Goal: Information Seeking & Learning: Understand process/instructions

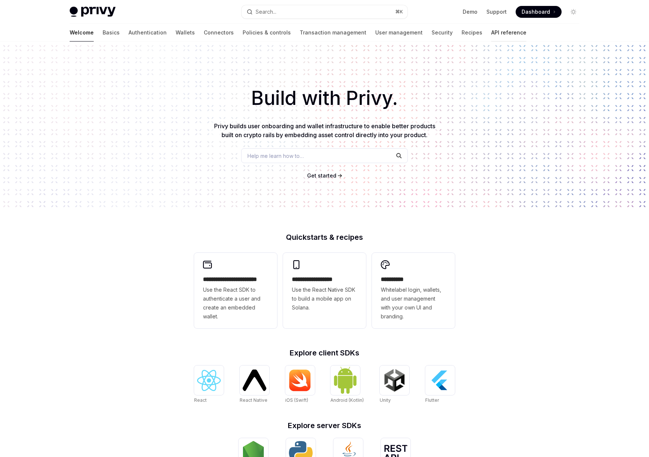
click at [491, 36] on link "API reference" at bounding box center [508, 33] width 35 height 18
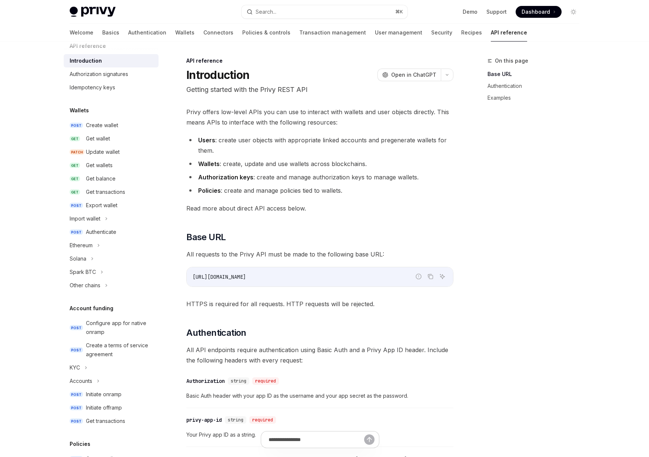
scroll to position [19, 0]
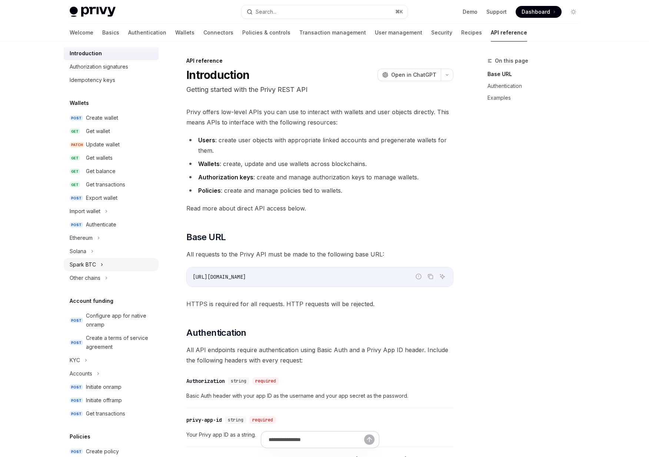
click at [102, 258] on div "Spark BTC" at bounding box center [111, 264] width 95 height 13
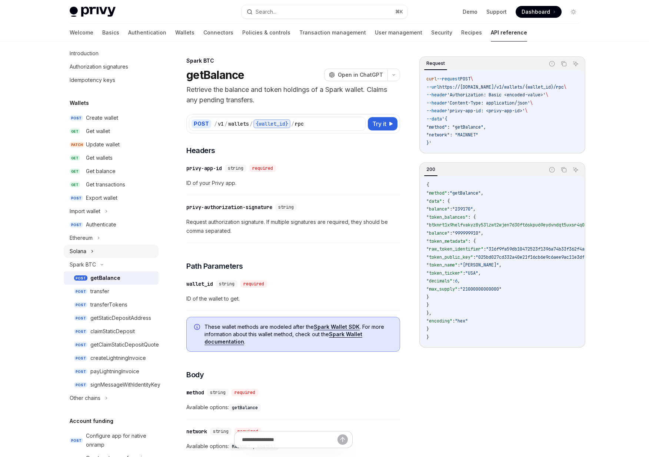
click at [104, 253] on div "Solana" at bounding box center [111, 251] width 95 height 13
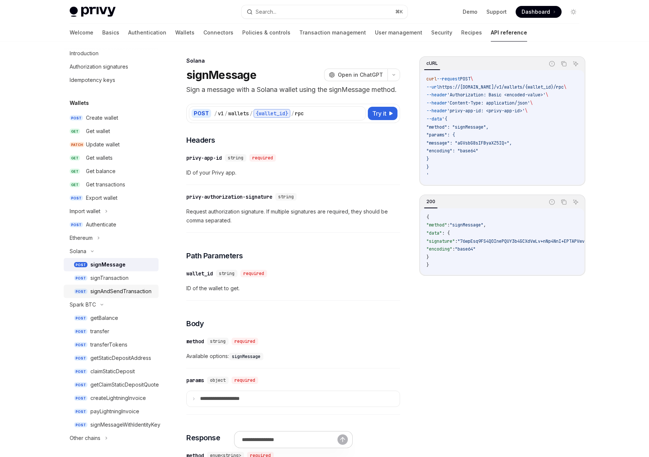
click at [110, 295] on div "signAndSendTransaction" at bounding box center [120, 291] width 61 height 9
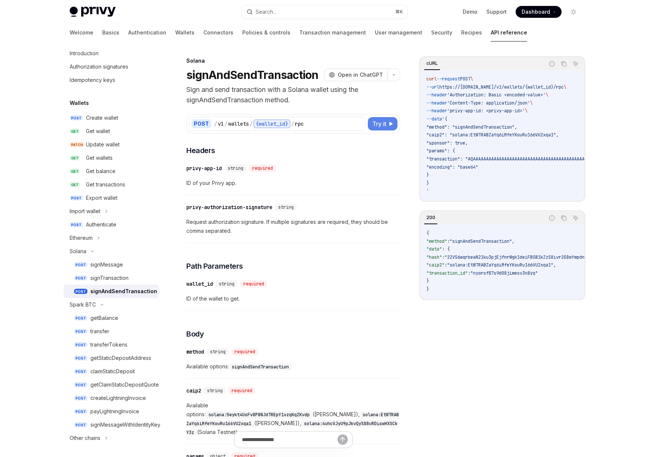
click at [375, 129] on button "Try it" at bounding box center [383, 123] width 30 height 13
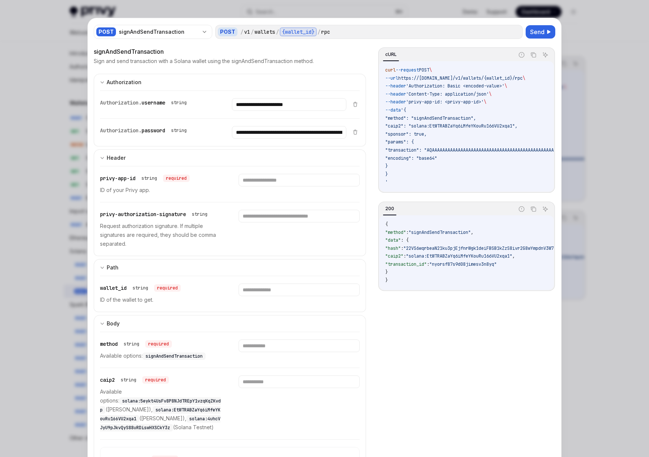
drag, startPoint x: 167, startPoint y: 262, endPoint x: 119, endPoint y: 214, distance: 68.1
click at [119, 214] on div "**********" at bounding box center [230, 352] width 272 height 557
drag, startPoint x: 119, startPoint y: 214, endPoint x: 141, endPoint y: 250, distance: 42.9
click at [141, 250] on div "privy-authorization-signature string Request authorization signature. If multip…" at bounding box center [230, 228] width 260 height 53
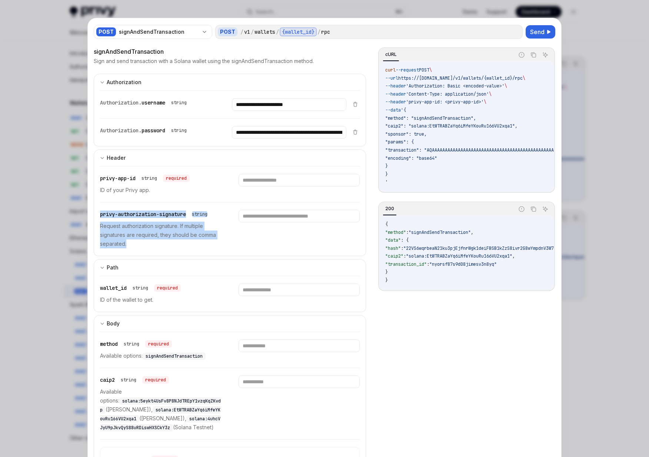
drag, startPoint x: 141, startPoint y: 250, endPoint x: 125, endPoint y: 209, distance: 44.9
click at [125, 209] on div "privy-authorization-signature string Request authorization signature. If multip…" at bounding box center [230, 228] width 260 height 53
click at [310, 217] on input "text" at bounding box center [299, 216] width 121 height 13
click at [239, 240] on div at bounding box center [299, 229] width 121 height 39
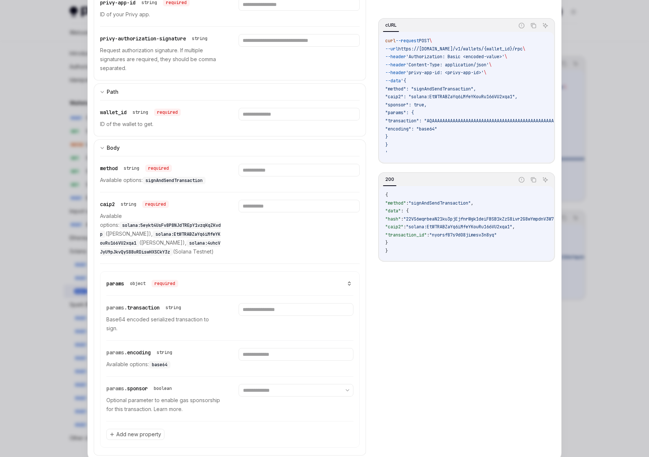
scroll to position [175, 0]
click at [589, 299] on div at bounding box center [324, 228] width 649 height 457
type textarea "*"
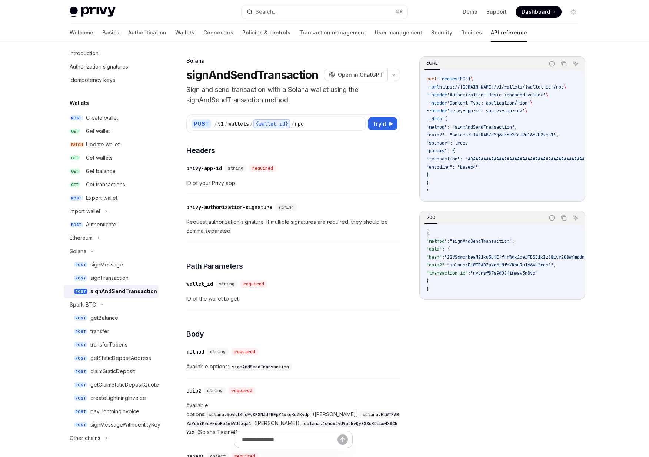
click at [261, 289] on div "​ wallet_id string required ID of the wallet to get." at bounding box center [293, 293] width 214 height 35
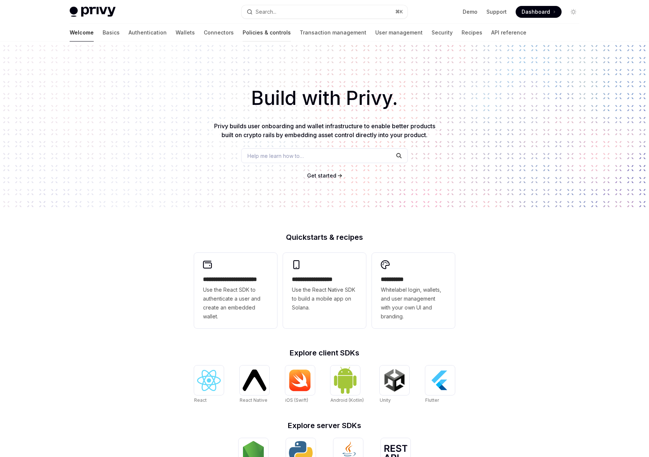
click at [243, 31] on link "Policies & controls" at bounding box center [267, 33] width 48 height 18
type textarea "*"
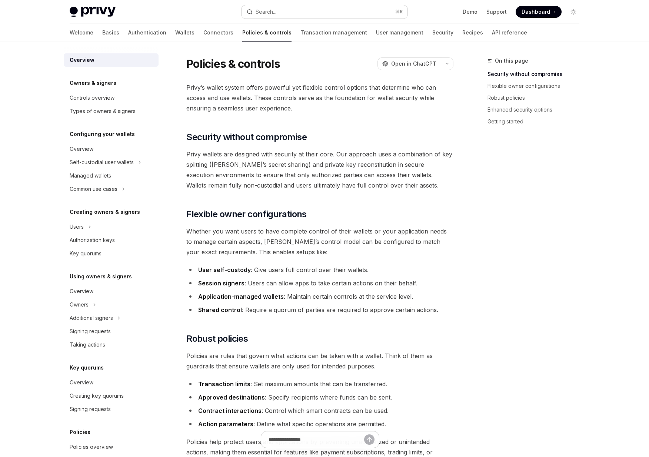
click at [280, 14] on button "Search... ⌘ K" at bounding box center [325, 11] width 166 height 13
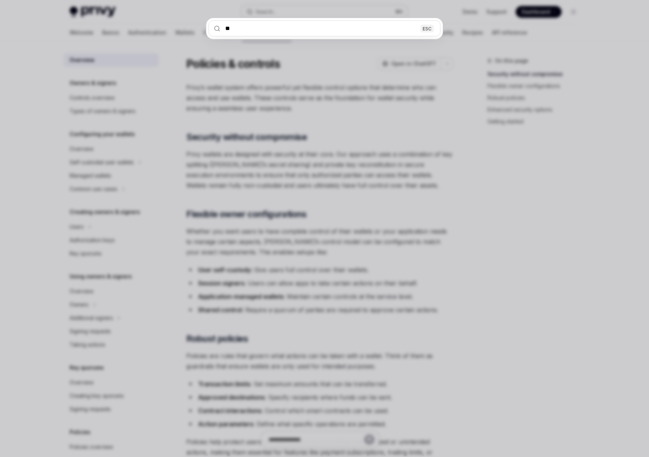
type input "***"
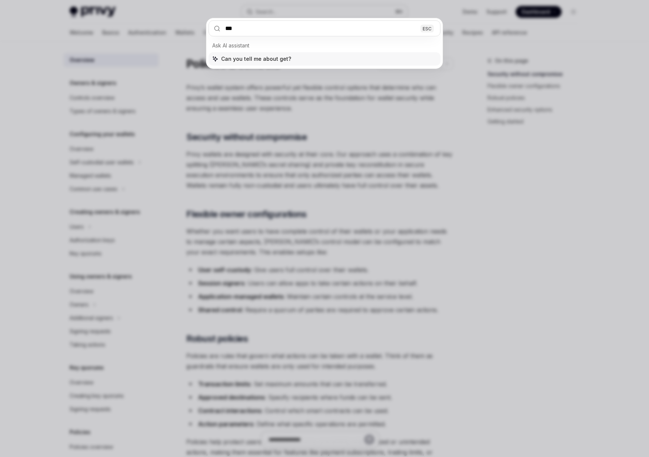
type textarea "*"
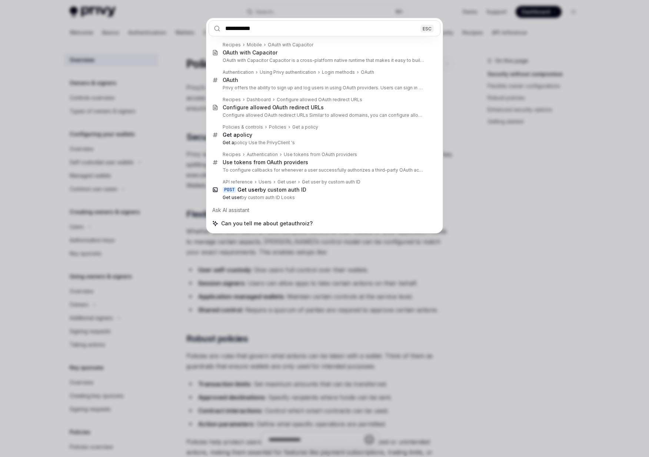
type input "**********"
click at [168, 101] on div "**********" at bounding box center [324, 228] width 649 height 457
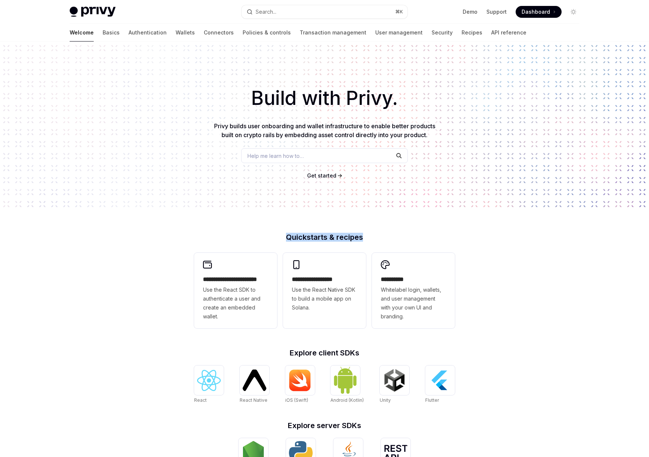
drag, startPoint x: 356, startPoint y: 239, endPoint x: 272, endPoint y: 214, distance: 87.2
click at [272, 214] on div "**********" at bounding box center [324, 315] width 649 height 548
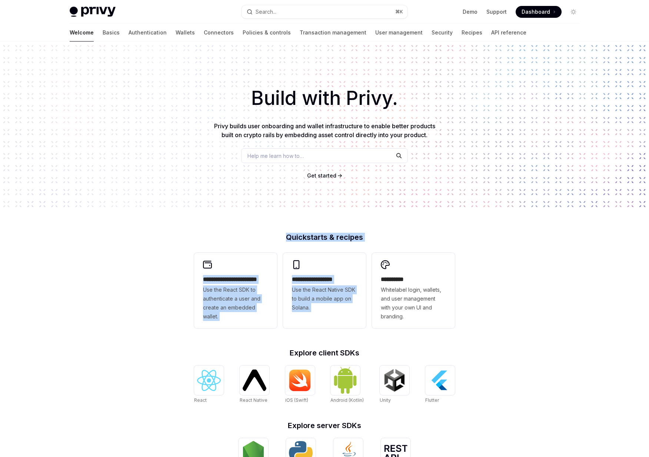
drag, startPoint x: 273, startPoint y: 235, endPoint x: 410, endPoint y: 243, distance: 136.6
click at [410, 243] on div "**********" at bounding box center [324, 411] width 285 height 356
click at [491, 32] on link "API reference" at bounding box center [508, 33] width 35 height 18
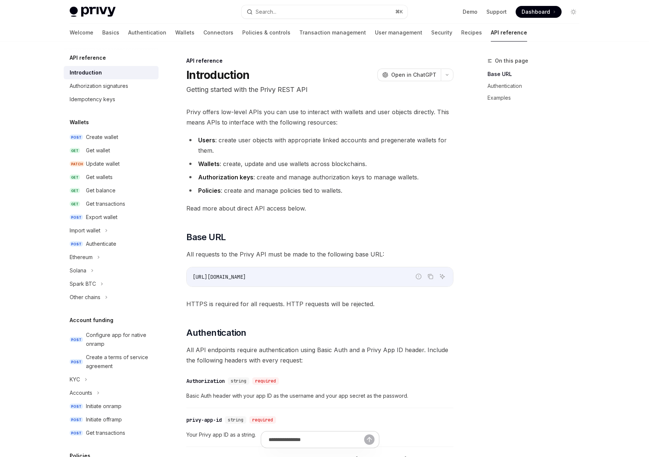
click at [322, 216] on div "Privy offers low-level APIs you can use to interact with wallets and user objec…" at bounding box center [319, 391] width 267 height 568
click at [491, 33] on link "API reference" at bounding box center [509, 33] width 36 height 18
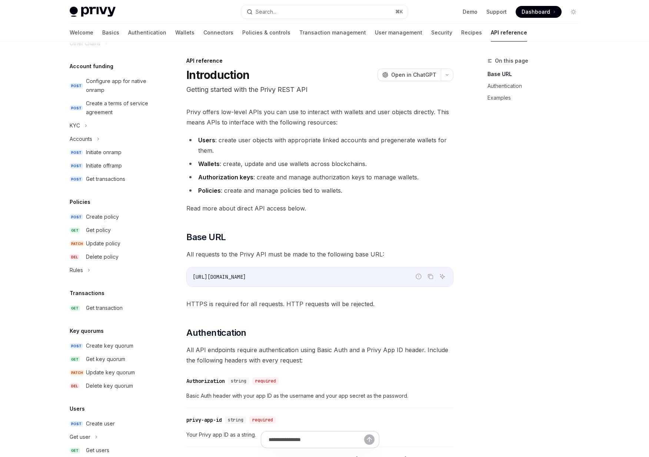
scroll to position [322, 0]
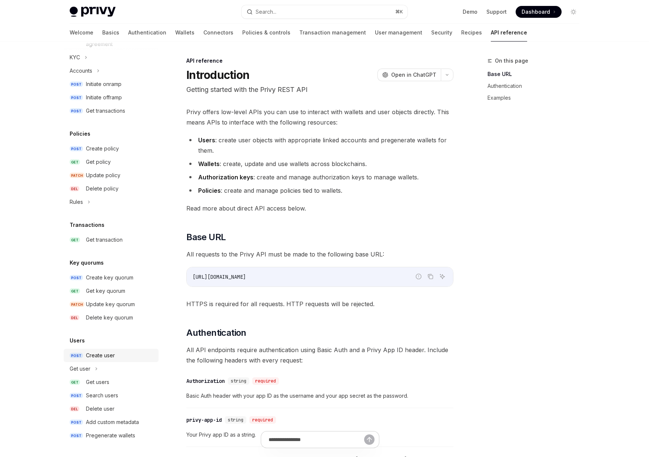
click at [96, 358] on div "Create user" at bounding box center [100, 355] width 29 height 9
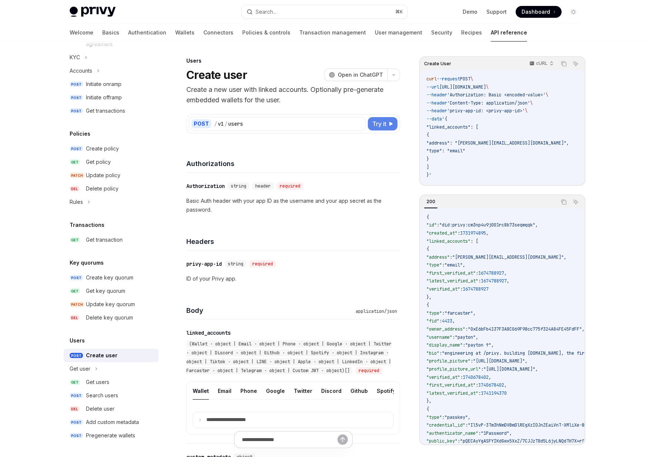
click at [385, 128] on button "Try it" at bounding box center [383, 123] width 30 height 13
type textarea "*"
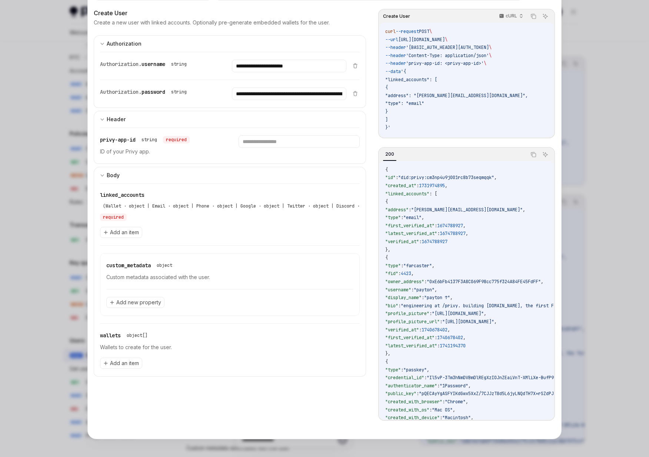
scroll to position [24, 0]
click at [126, 232] on span "Add an item" at bounding box center [124, 232] width 29 height 7
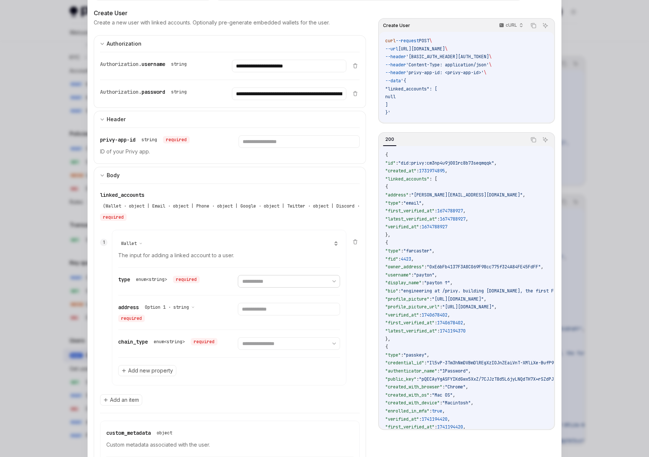
click at [253, 285] on select "**********" at bounding box center [289, 281] width 102 height 13
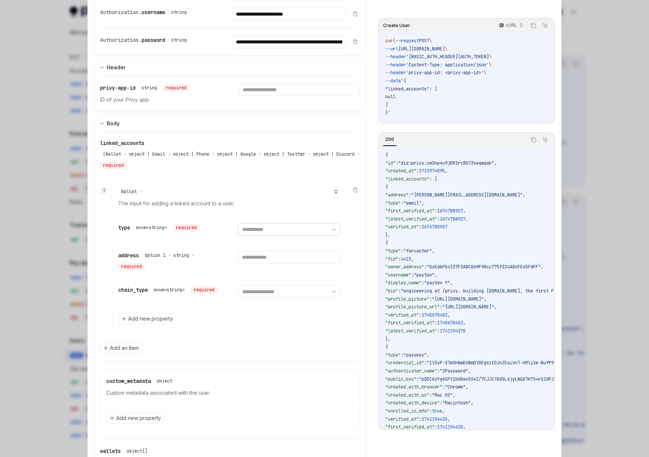
scroll to position [96, 0]
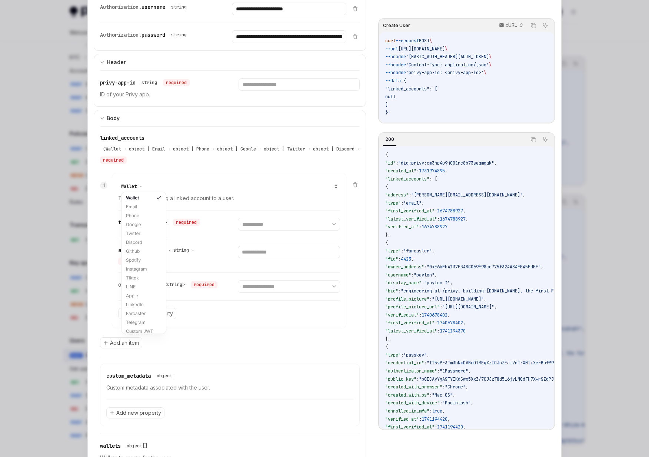
click at [136, 187] on span "Wallet" at bounding box center [129, 186] width 16 height 6
click at [169, 188] on div "Wallet" at bounding box center [229, 186] width 222 height 9
click at [142, 187] on div "Wallet" at bounding box center [131, 186] width 21 height 6
click at [134, 326] on div "Custom JWT" at bounding box center [143, 327] width 41 height 9
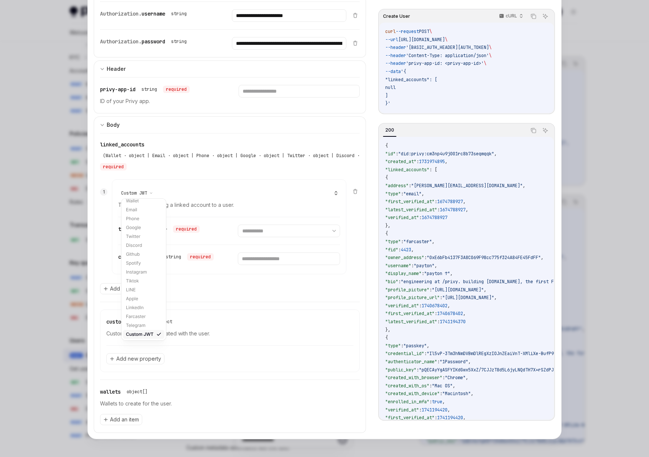
scroll to position [89, 0]
click at [280, 235] on select "**********" at bounding box center [289, 230] width 102 height 13
select select "**********"
click at [238, 224] on select "**********" at bounding box center [289, 230] width 102 height 13
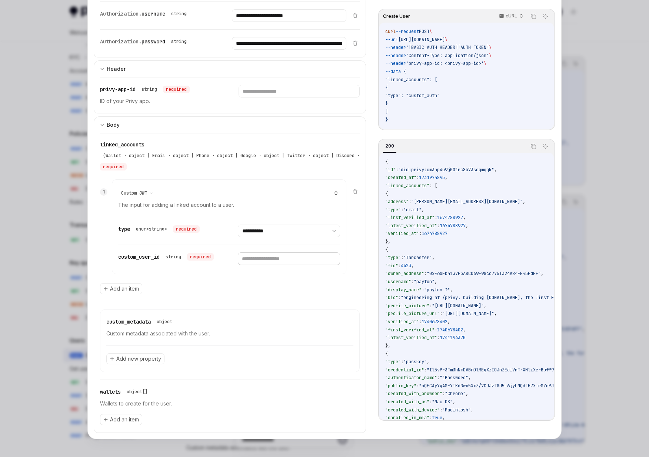
click at [262, 257] on input "text" at bounding box center [289, 258] width 102 height 13
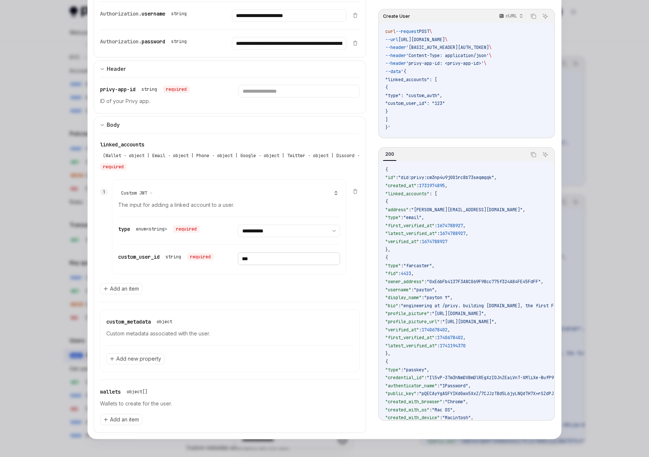
type input "***"
drag, startPoint x: 410, startPoint y: 180, endPoint x: 504, endPoint y: 179, distance: 93.7
click at [494, 179] on span ""did:privy:cm3np4u9j001rc8b73seqmqqk"" at bounding box center [446, 177] width 96 height 6
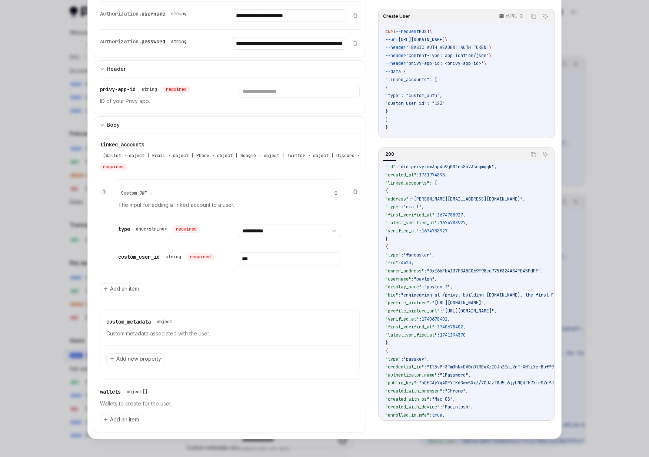
scroll to position [13, 0]
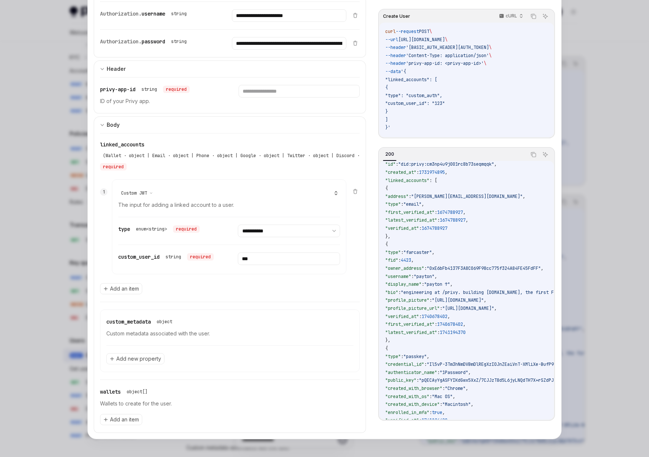
click at [413, 179] on code "{ "id" : "did:privy:cm3np4u9j001rc8b73seqmqqk" , "created_at" : 1731974895 , "l…" at bounding box center [568, 341] width 366 height 376
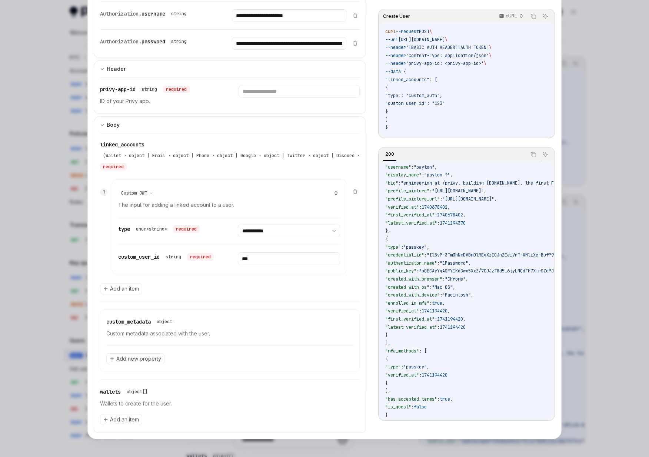
scroll to position [0, 0]
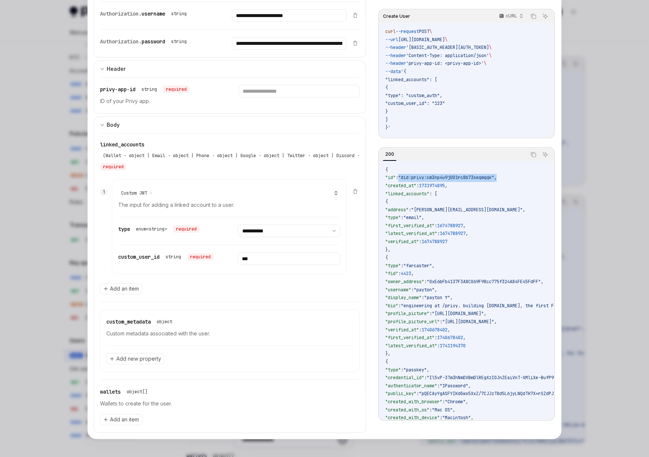
drag, startPoint x: 406, startPoint y: 182, endPoint x: 509, endPoint y: 183, distance: 103.0
click at [509, 182] on code "{ "id" : "did:privy:cm3np4u9j001rc8b73seqmqqk" , "created_at" : 1731974895 , "l…" at bounding box center [568, 354] width 366 height 376
drag, startPoint x: 509, startPoint y: 182, endPoint x: 426, endPoint y: 183, distance: 83.0
click at [426, 183] on code "{ "id" : "did:privy:cm3np4u9j001rc8b73seqmqqk" , "created_at" : 1731974895 , "l…" at bounding box center [568, 354] width 366 height 376
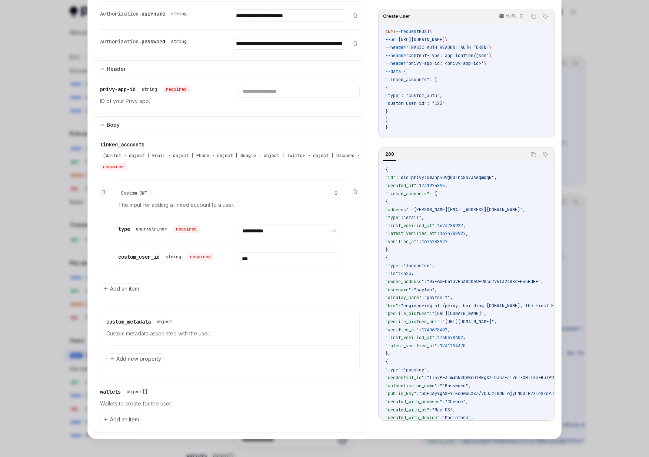
click at [597, 177] on div at bounding box center [324, 228] width 649 height 457
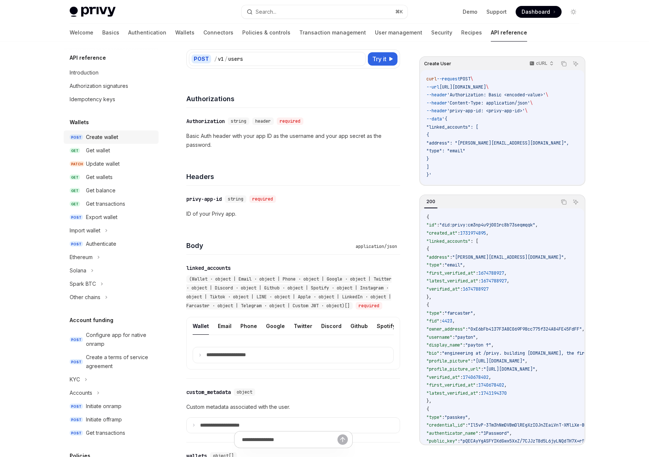
click at [93, 136] on div "Create wallet" at bounding box center [102, 137] width 32 height 9
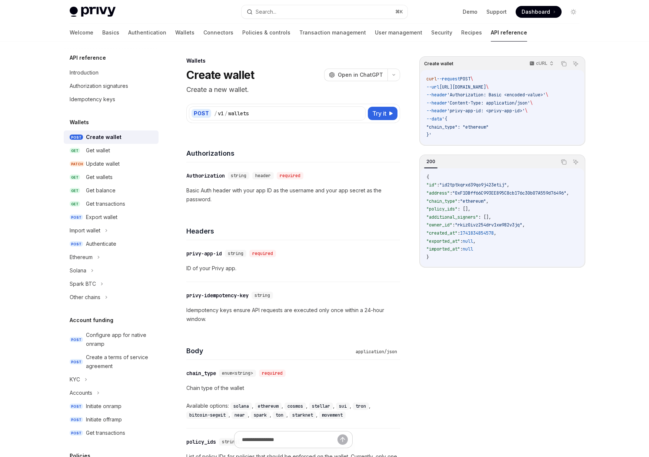
click at [390, 121] on div "POST / v1 / wallets Try it" at bounding box center [293, 113] width 214 height 19
click at [385, 116] on span "Try it" at bounding box center [379, 113] width 14 height 9
type textarea "*"
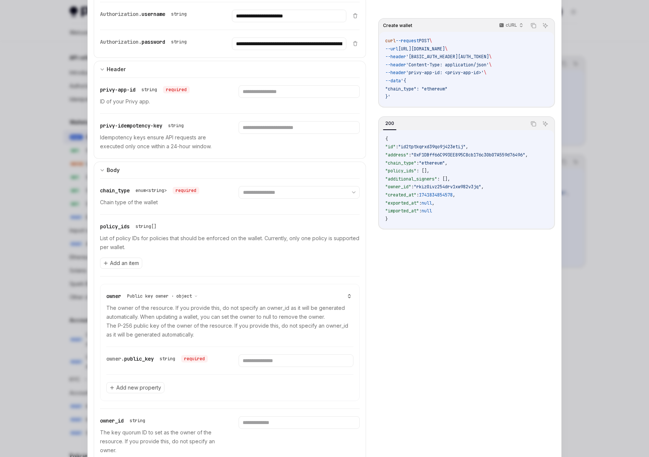
scroll to position [131, 0]
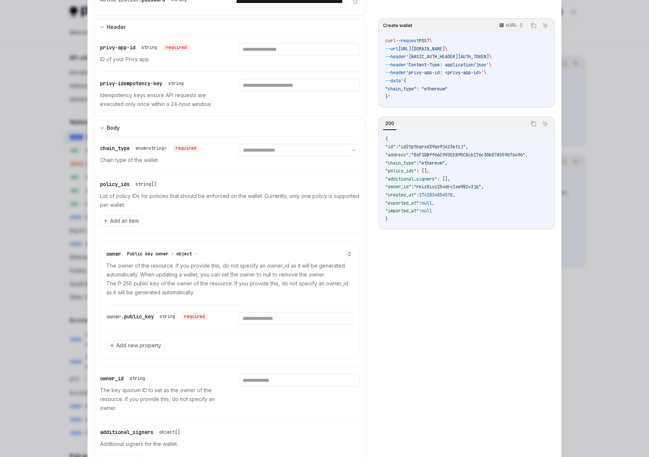
click at [169, 256] on span "Public key owner · object" at bounding box center [159, 254] width 65 height 6
click at [213, 268] on p "The owner of the resource. If you provide this, do not specify an owner_id as i…" at bounding box center [229, 279] width 247 height 36
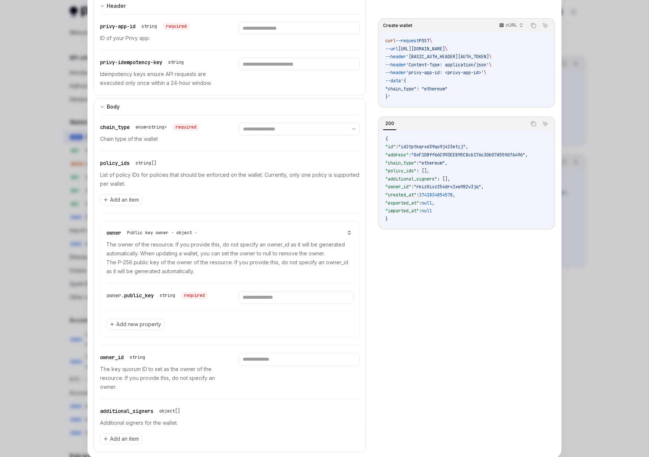
scroll to position [157, 0]
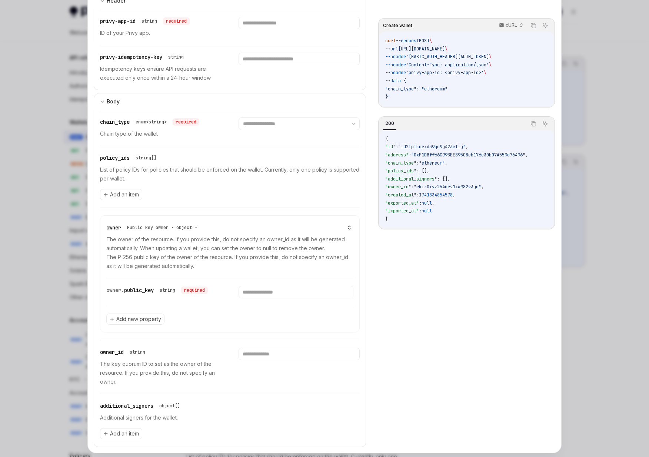
click at [278, 285] on div "owner. public_key string required" at bounding box center [229, 291] width 247 height 27
click at [271, 294] on input "text" at bounding box center [296, 292] width 114 height 13
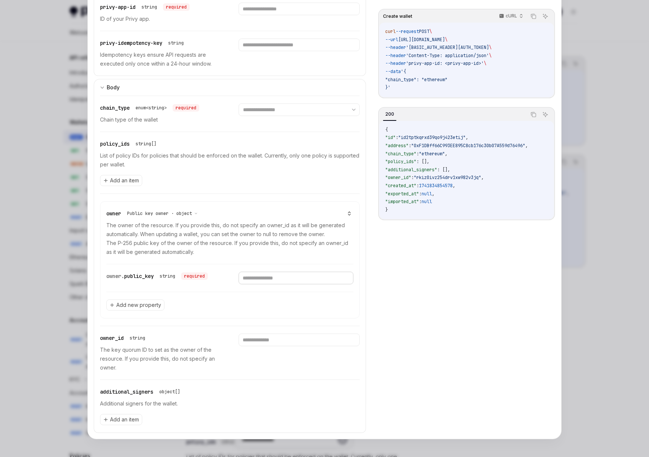
scroll to position [152, 0]
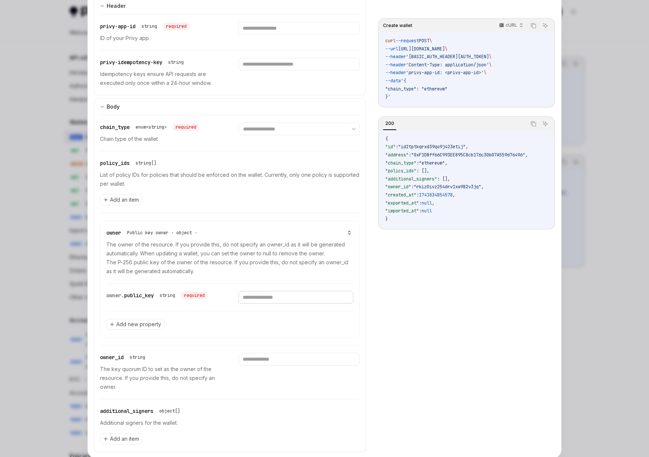
click at [253, 301] on input "text" at bounding box center [296, 297] width 114 height 13
click at [181, 235] on span "Public key owner · object" at bounding box center [159, 233] width 65 height 6
click at [162, 253] on div "User owner · object" at bounding box center [163, 253] width 67 height 9
click at [176, 234] on span "User owner · object" at bounding box center [151, 233] width 49 height 6
click at [136, 244] on div "Public key owner · object" at bounding box center [163, 244] width 67 height 9
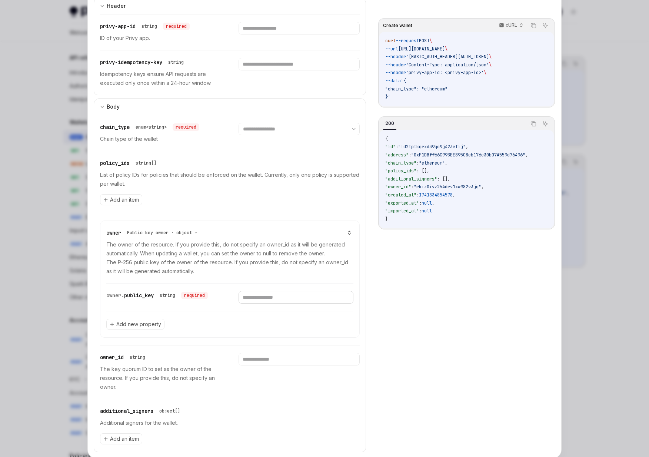
click at [281, 294] on input "text" at bounding box center [296, 297] width 114 height 13
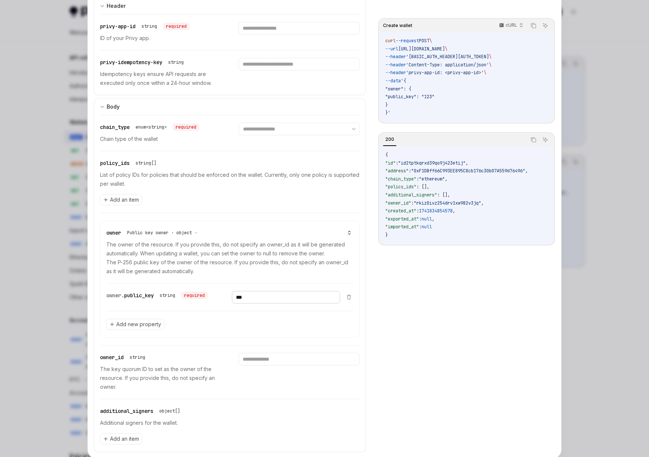
type input "***"
click at [267, 328] on div "Add new property" at bounding box center [229, 324] width 247 height 26
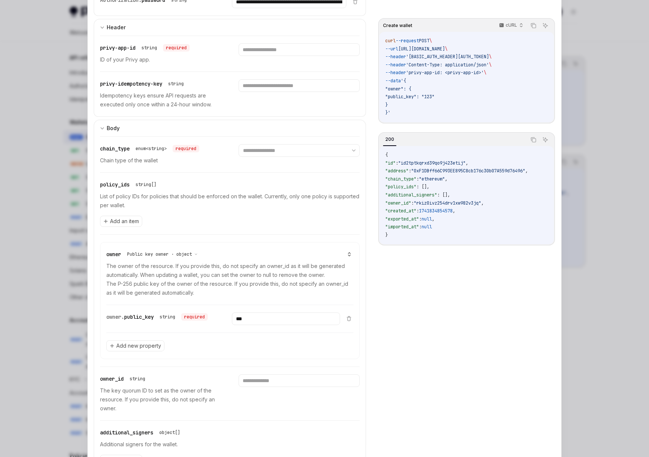
scroll to position [124, 0]
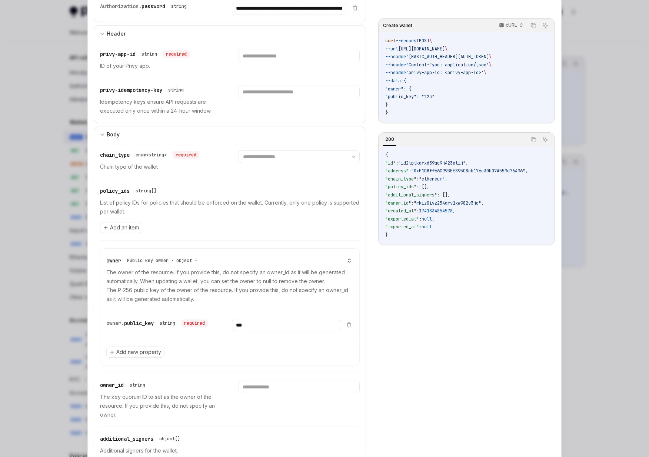
drag, startPoint x: 435, startPoint y: 110, endPoint x: 430, endPoint y: 109, distance: 4.5
click at [430, 109] on code "curl --request POST \ --url https://api.privy.io/v1/wallets \ --header 'Authori…" at bounding box center [466, 77] width 163 height 80
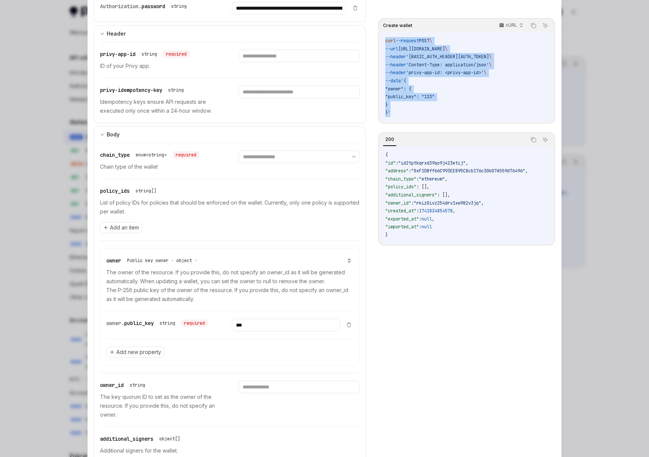
drag, startPoint x: 428, startPoint y: 113, endPoint x: 382, endPoint y: 40, distance: 85.8
click at [382, 40] on div "curl --request POST \ --url https://api.privy.io/v1/wallets \ --header 'Authori…" at bounding box center [466, 77] width 174 height 90
click at [512, 28] on div "cURL" at bounding box center [510, 25] width 31 height 10
click at [486, 68] on div "Javascript" at bounding box center [495, 70] width 39 height 6
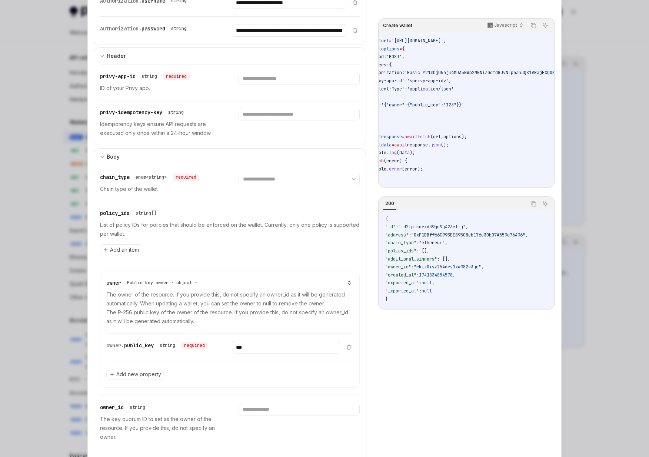
scroll to position [0, 0]
drag, startPoint x: 432, startPoint y: 43, endPoint x: 493, endPoint y: 43, distance: 61.1
click at [460, 43] on span "'https://api.privy.io/v1/wallets'" at bounding box center [435, 41] width 52 height 6
click at [460, 42] on span "'https://api.privy.io/v1/wallets'" at bounding box center [435, 41] width 52 height 6
drag, startPoint x: 502, startPoint y: 42, endPoint x: 469, endPoint y: 42, distance: 32.6
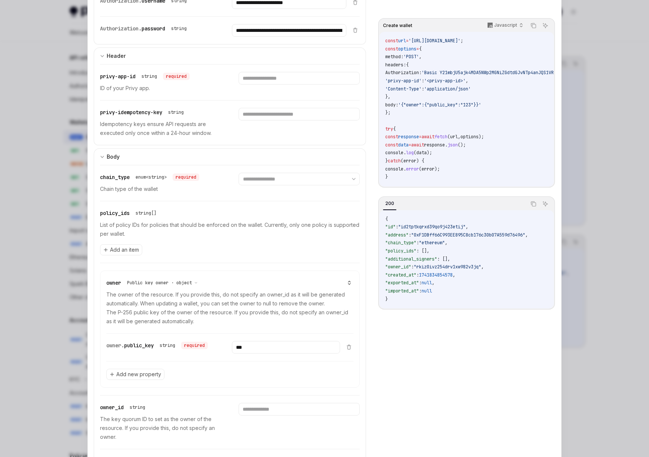
click at [460, 42] on span "'https://api.privy.io/v1/wallets'" at bounding box center [435, 41] width 52 height 6
drag, startPoint x: 387, startPoint y: 105, endPoint x: 506, endPoint y: 106, distance: 119.3
click at [506, 106] on code "const url = 'https://api.privy.io/v1/wallets' ; const options = { method: 'POST…" at bounding box center [621, 109] width 472 height 144
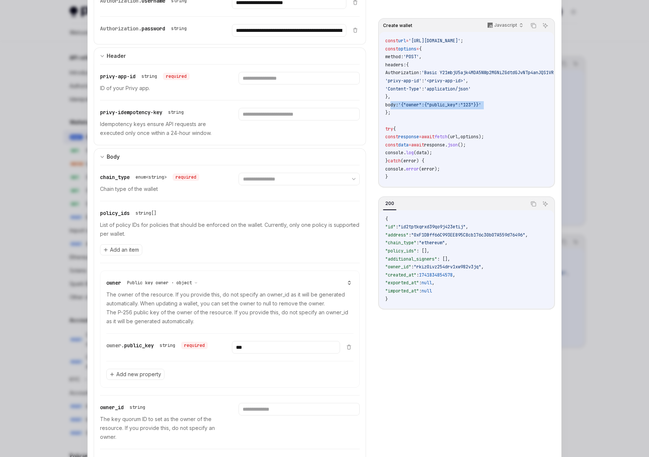
drag, startPoint x: 506, startPoint y: 106, endPoint x: 395, endPoint y: 105, distance: 111.1
click at [395, 105] on code "const url = 'https://api.privy.io/v1/wallets' ; const options = { method: 'POST…" at bounding box center [621, 109] width 472 height 144
click at [429, 112] on code "const url = 'https://api.privy.io/v1/wallets' ; const options = { method: 'POST…" at bounding box center [621, 109] width 472 height 144
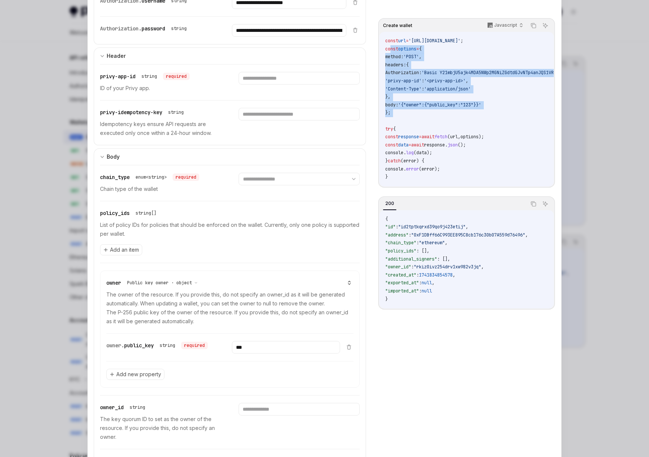
drag, startPoint x: 429, startPoint y: 123, endPoint x: 391, endPoint y: 49, distance: 83.2
click at [391, 49] on code "const url = 'https://api.privy.io/v1/wallets' ; const options = { method: 'POST…" at bounding box center [621, 109] width 472 height 144
click at [391, 49] on span "const" at bounding box center [391, 49] width 13 height 6
drag, startPoint x: 391, startPoint y: 49, endPoint x: 409, endPoint y: 120, distance: 73.5
click at [409, 120] on code "const url = 'https://api.privy.io/v1/wallets' ; const options = { method: 'POST…" at bounding box center [621, 109] width 472 height 144
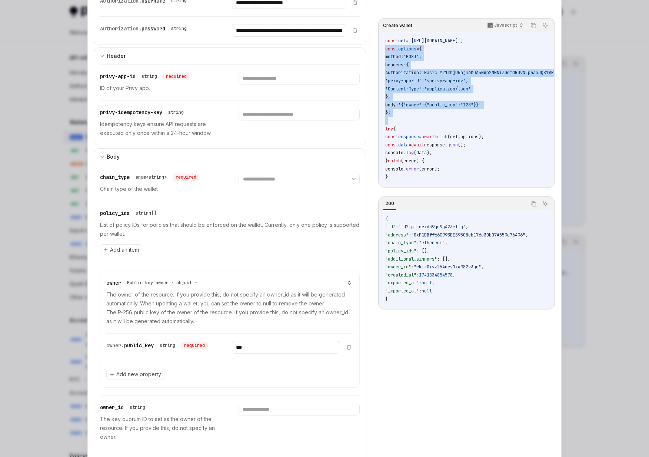
click at [409, 120] on code "const url = 'https://api.privy.io/v1/wallets' ; const options = { method: 'POST…" at bounding box center [621, 109] width 472 height 144
drag, startPoint x: 409, startPoint y: 120, endPoint x: 387, endPoint y: 43, distance: 80.3
click at [387, 43] on code "const url = 'https://api.privy.io/v1/wallets' ; const options = { method: 'POST…" at bounding box center [621, 109] width 472 height 144
click at [387, 43] on span "const" at bounding box center [391, 41] width 13 height 6
drag, startPoint x: 387, startPoint y: 43, endPoint x: 392, endPoint y: 123, distance: 79.8
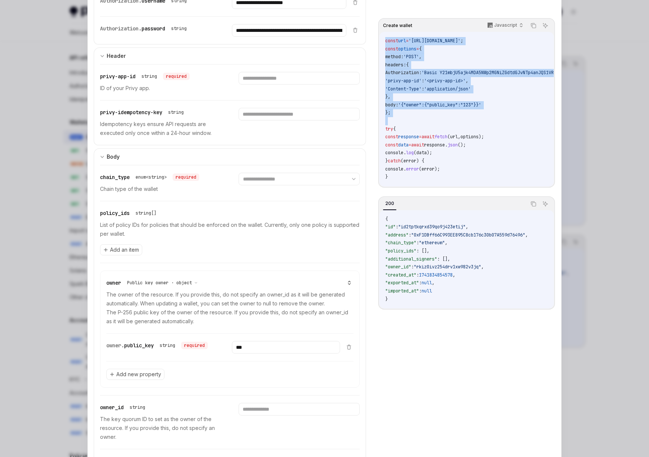
click at [392, 123] on code "const url = 'https://api.privy.io/v1/wallets' ; const options = { method: 'POST…" at bounding box center [621, 109] width 472 height 144
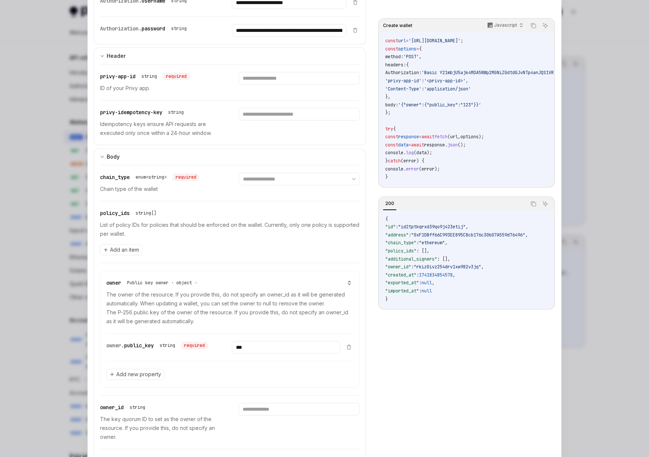
click at [36, 236] on div at bounding box center [324, 228] width 649 height 457
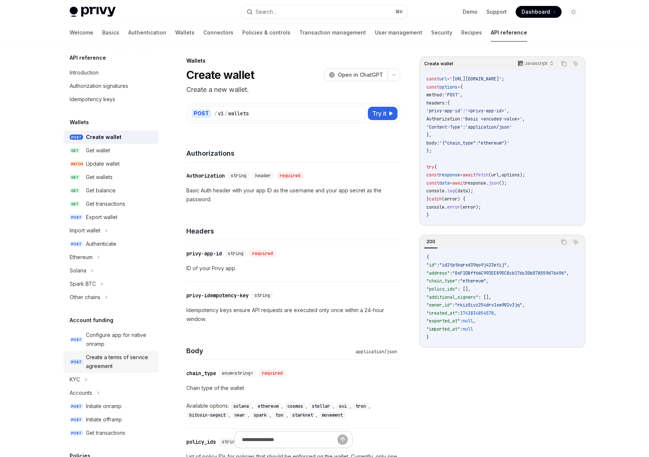
scroll to position [322, 0]
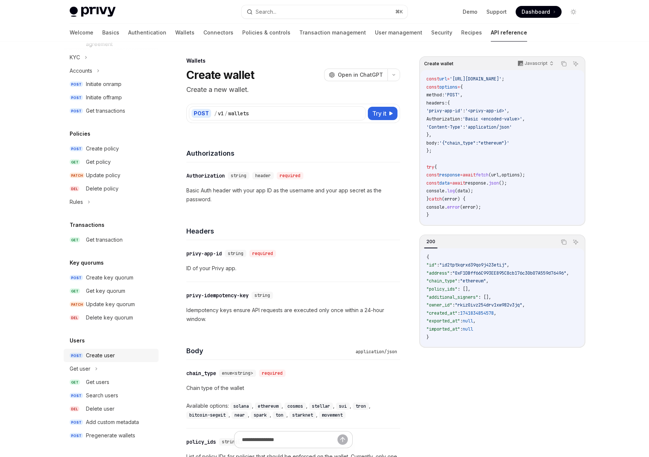
click at [109, 360] on link "POST Create user" at bounding box center [111, 355] width 95 height 13
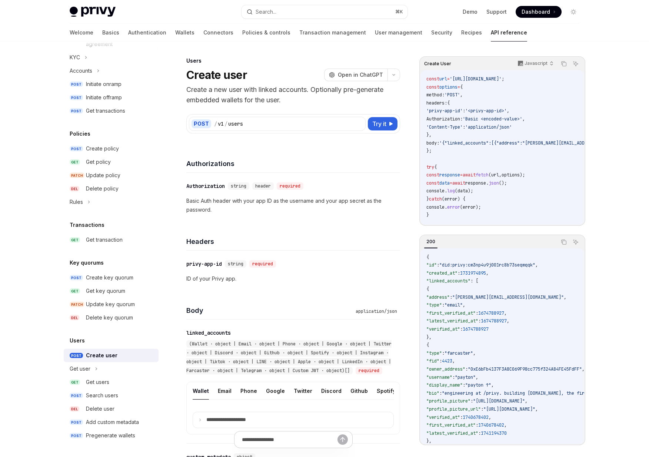
type textarea "*"
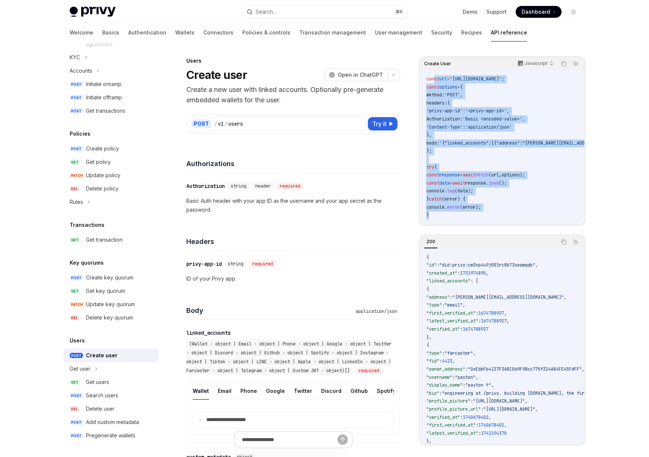
drag, startPoint x: 524, startPoint y: 217, endPoint x: 434, endPoint y: 79, distance: 165.5
click at [434, 79] on code "const url = 'https://api.privy.io/v1/users' ; const options = { method: 'POST' …" at bounding box center [563, 147] width 275 height 144
click at [434, 79] on span "const" at bounding box center [432, 79] width 13 height 6
drag, startPoint x: 434, startPoint y: 79, endPoint x: 456, endPoint y: 220, distance: 142.9
click at [456, 220] on div "const url = 'https://api.privy.io/v1/users' ; const options = { method: 'POST' …" at bounding box center [502, 147] width 164 height 154
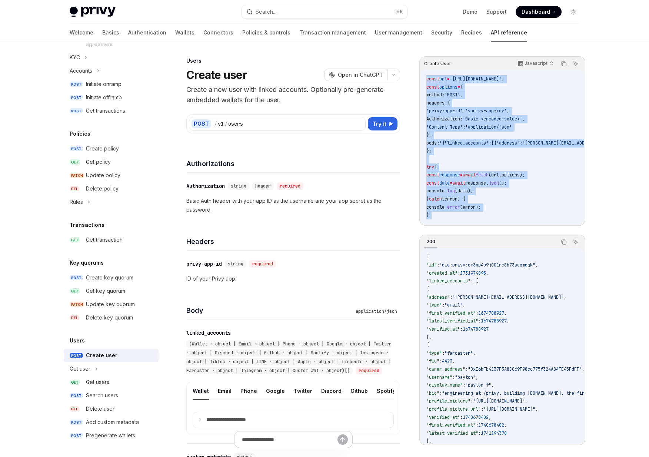
click at [456, 220] on div "const url = 'https://api.privy.io/v1/users' ; const options = { method: 'POST' …" at bounding box center [502, 147] width 164 height 154
drag, startPoint x: 456, startPoint y: 220, endPoint x: 426, endPoint y: 70, distance: 152.6
click at [426, 70] on div "const url = 'https://api.privy.io/v1/users' ; const options = { method: 'POST' …" at bounding box center [502, 147] width 164 height 154
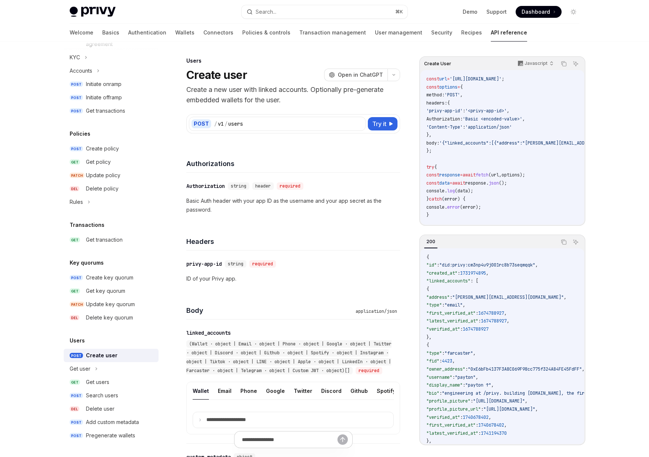
click at [426, 72] on div "const url = 'https://api.privy.io/v1/users' ; const options = { method: 'POST' …" at bounding box center [502, 147] width 164 height 154
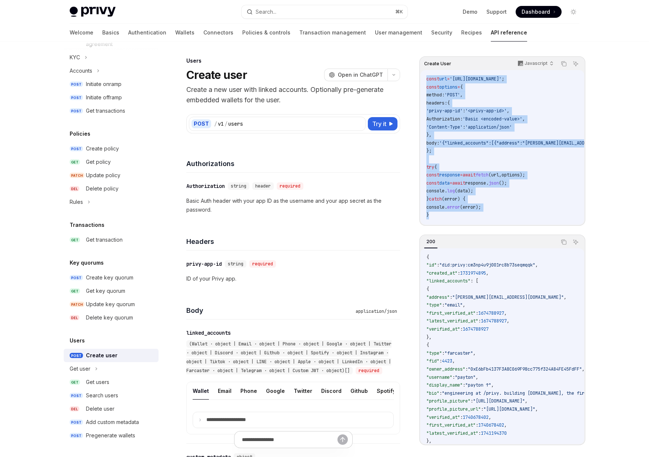
drag, startPoint x: 426, startPoint y: 72, endPoint x: 426, endPoint y: 213, distance: 141.1
click at [426, 213] on div "const url = 'https://api.privy.io/v1/users' ; const options = { method: 'POST' …" at bounding box center [502, 147] width 164 height 154
click at [436, 214] on code "const url = 'https://api.privy.io/v1/users' ; const options = { method: 'POST' …" at bounding box center [563, 147] width 275 height 144
